Goal: Find specific page/section: Find specific page/section

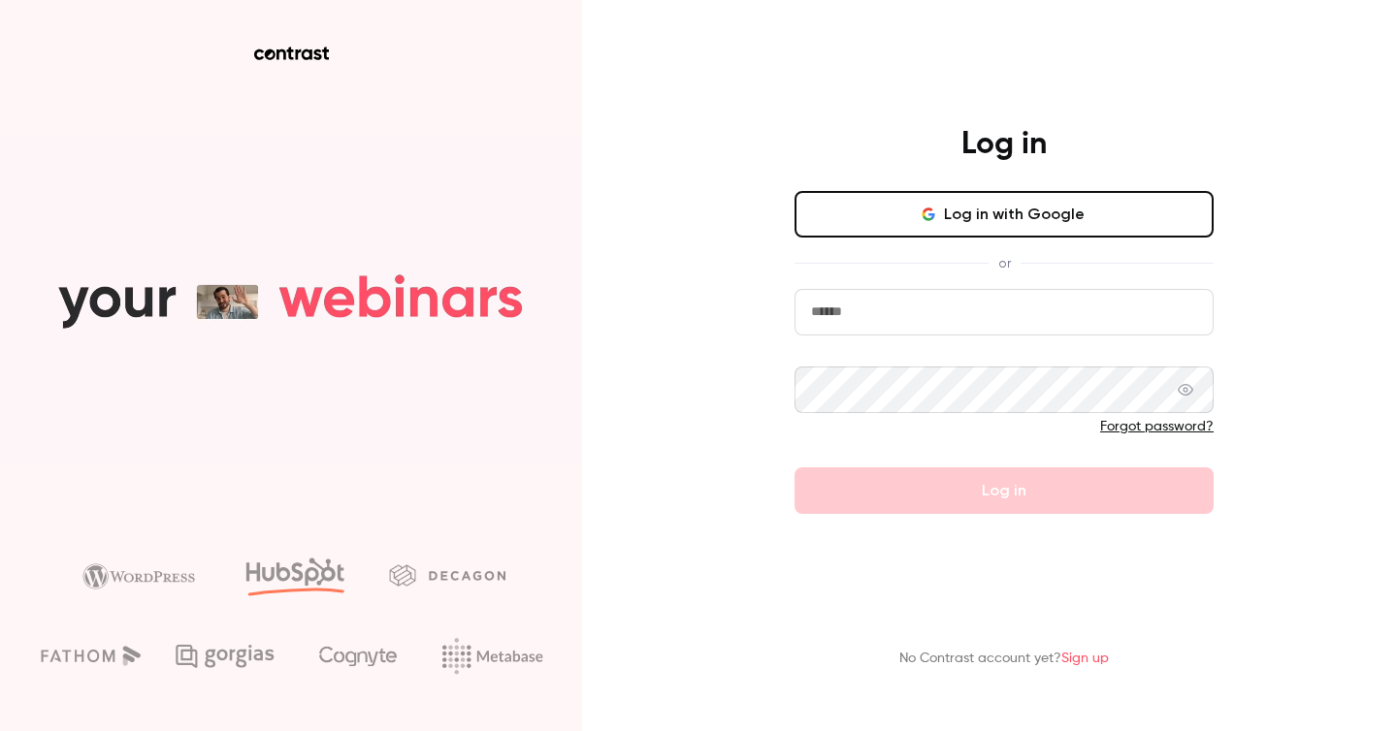
click at [916, 210] on button "Log in with Google" at bounding box center [1003, 214] width 419 height 47
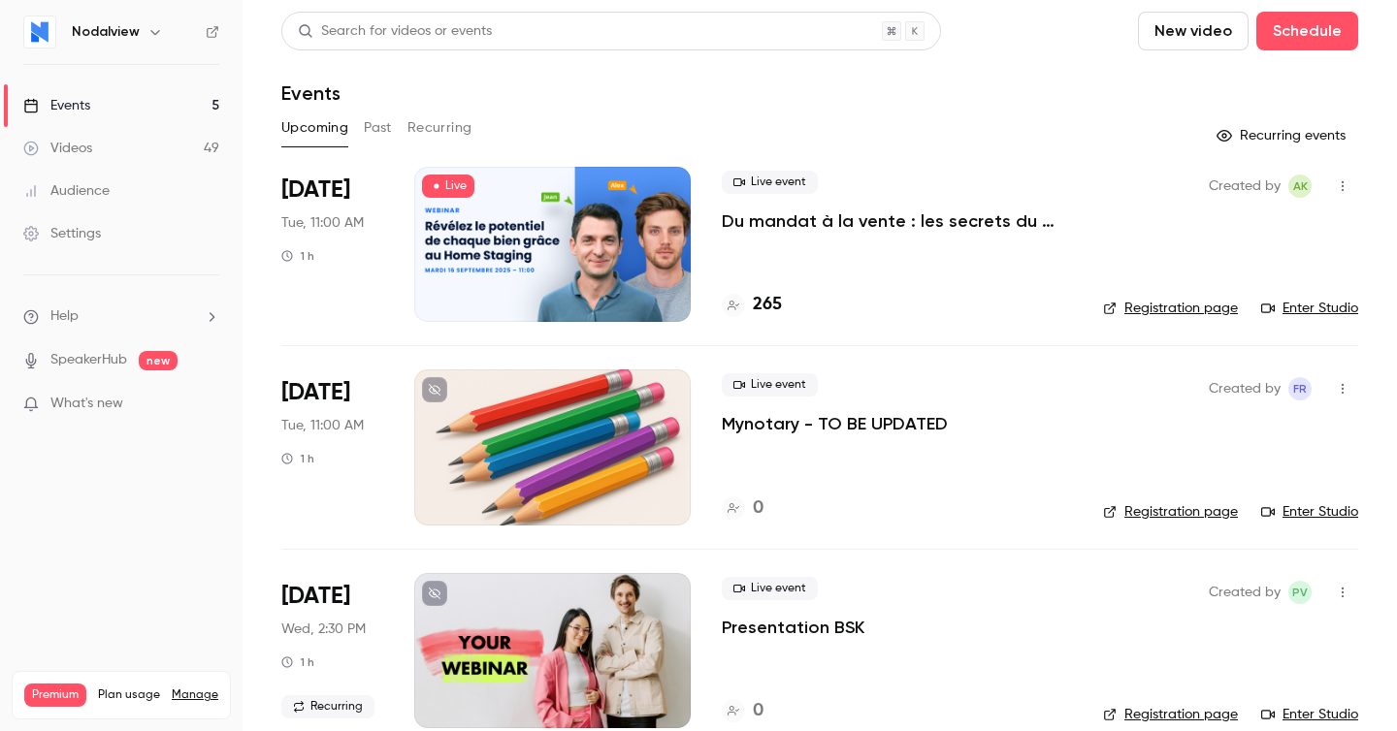
click at [139, 33] on div "Nodalview" at bounding box center [131, 31] width 118 height 23
click at [144, 33] on button "button" at bounding box center [155, 31] width 23 height 23
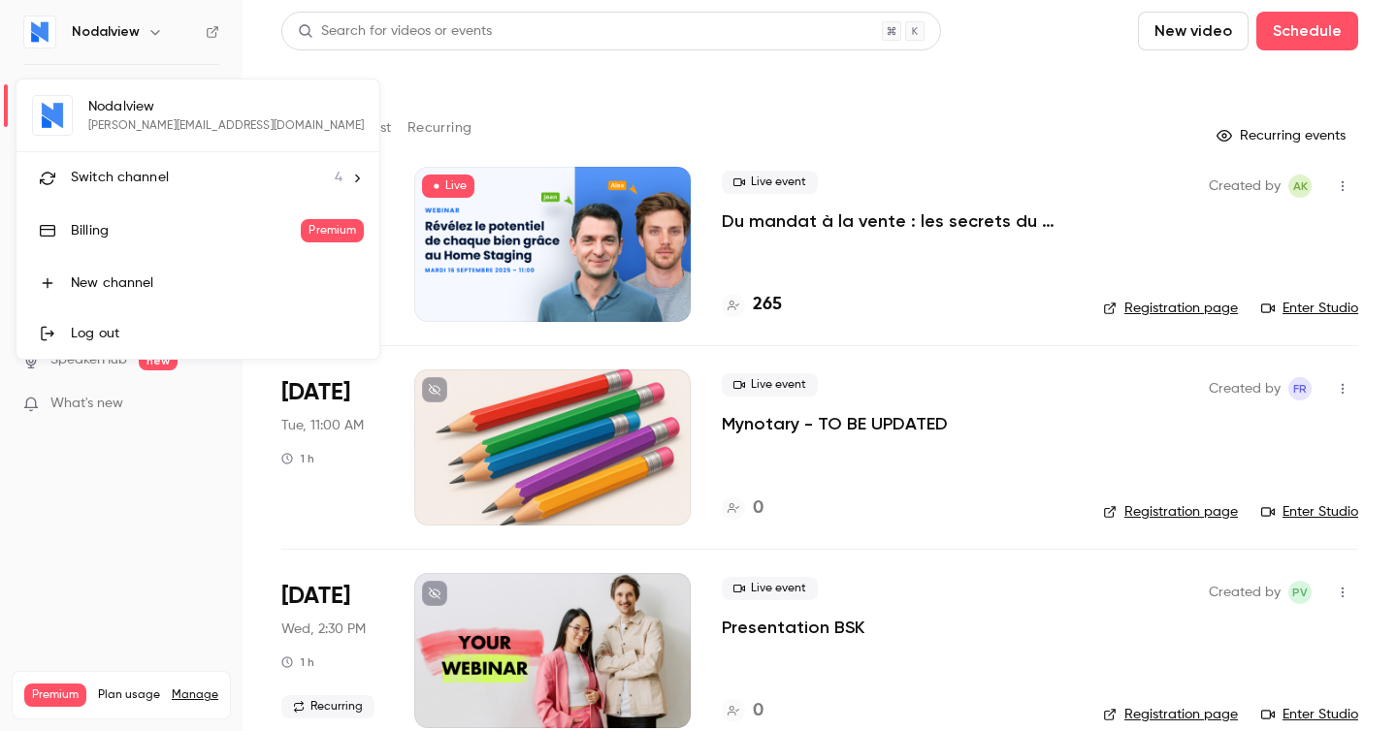
click at [142, 180] on span "Switch channel" at bounding box center [120, 178] width 98 height 20
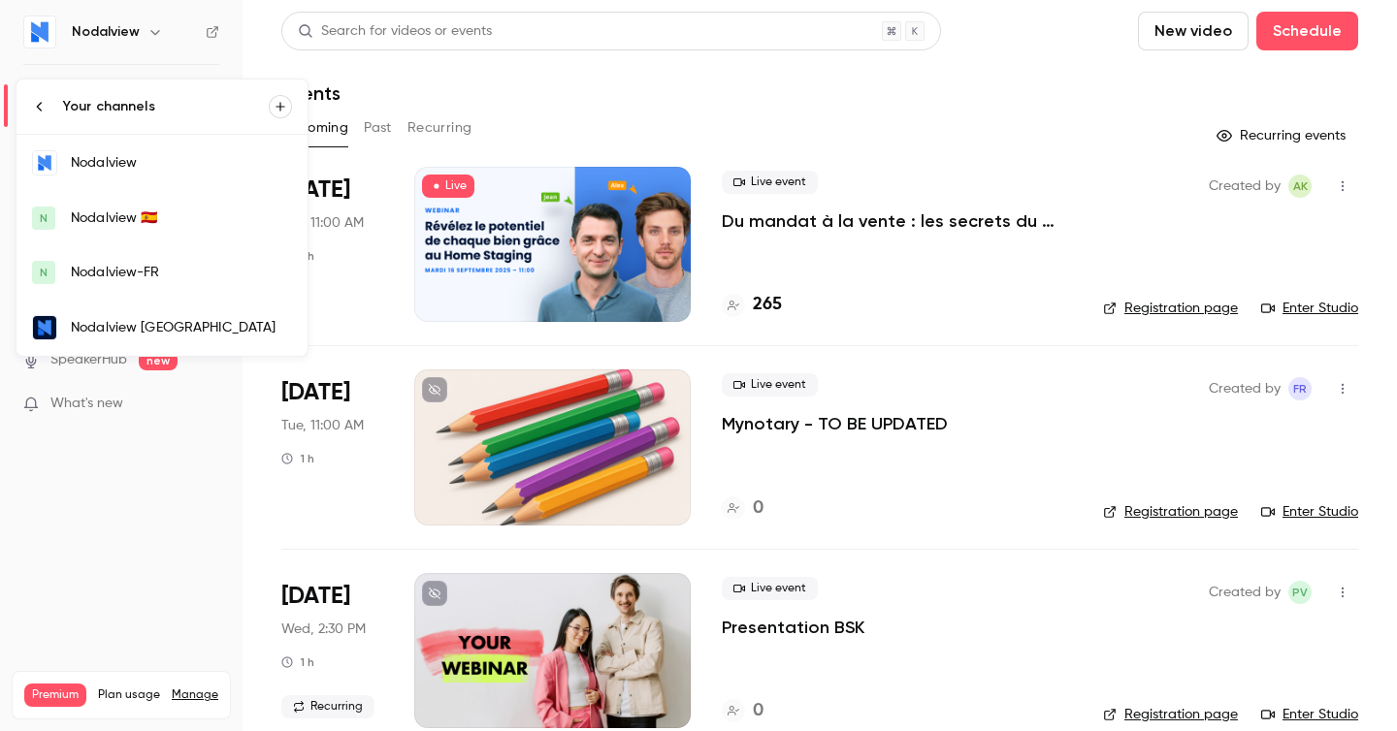
click at [146, 223] on div "Nodalview 🇪🇸" at bounding box center [181, 218] width 221 height 19
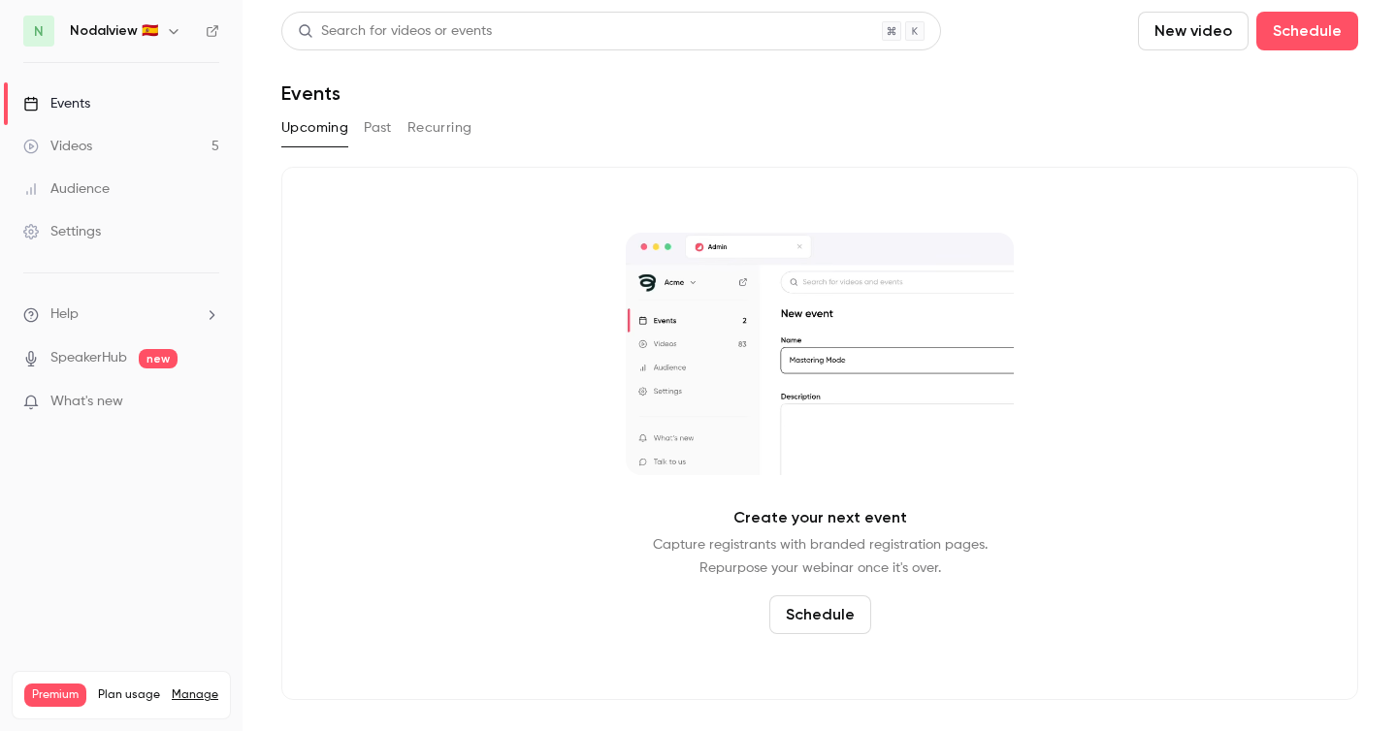
click at [380, 124] on button "Past" at bounding box center [378, 128] width 28 height 31
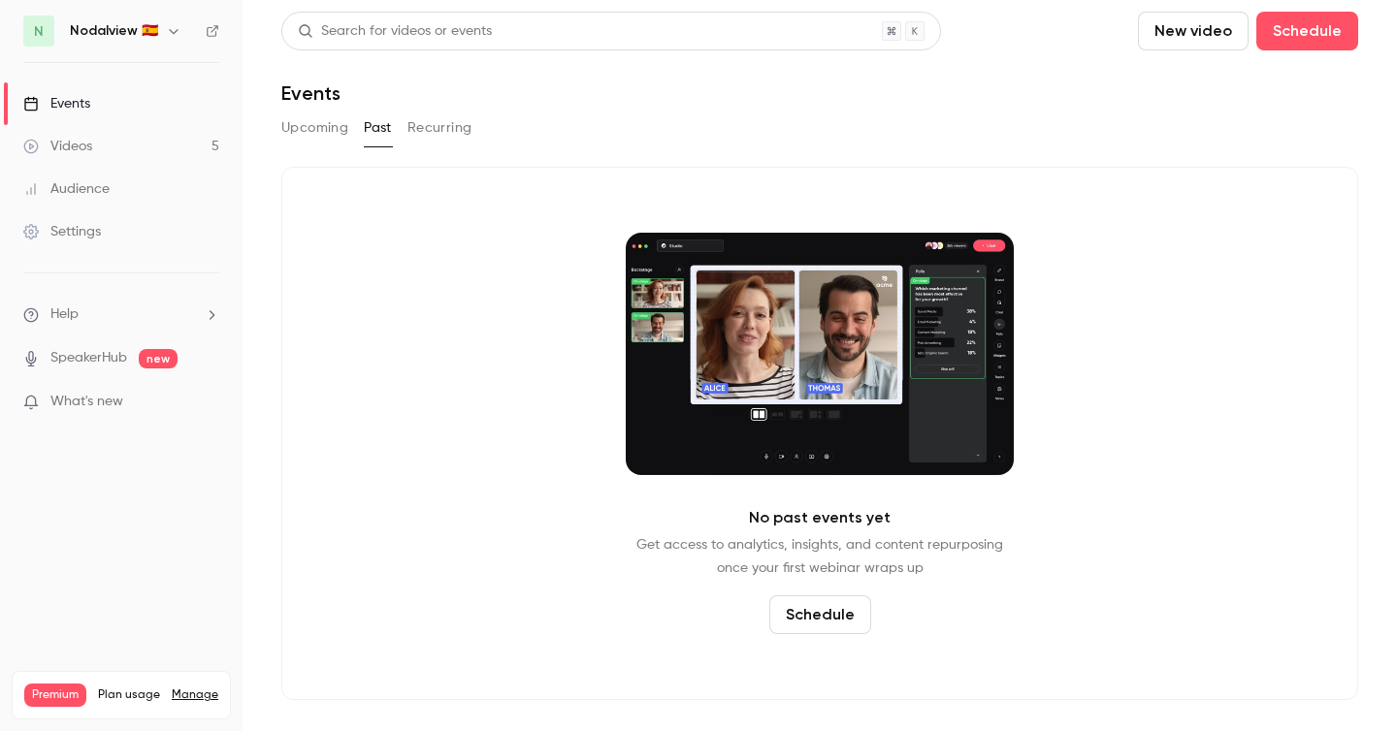
click at [105, 137] on link "Videos 5" at bounding box center [121, 146] width 243 height 43
